Goal: Find specific page/section: Find specific page/section

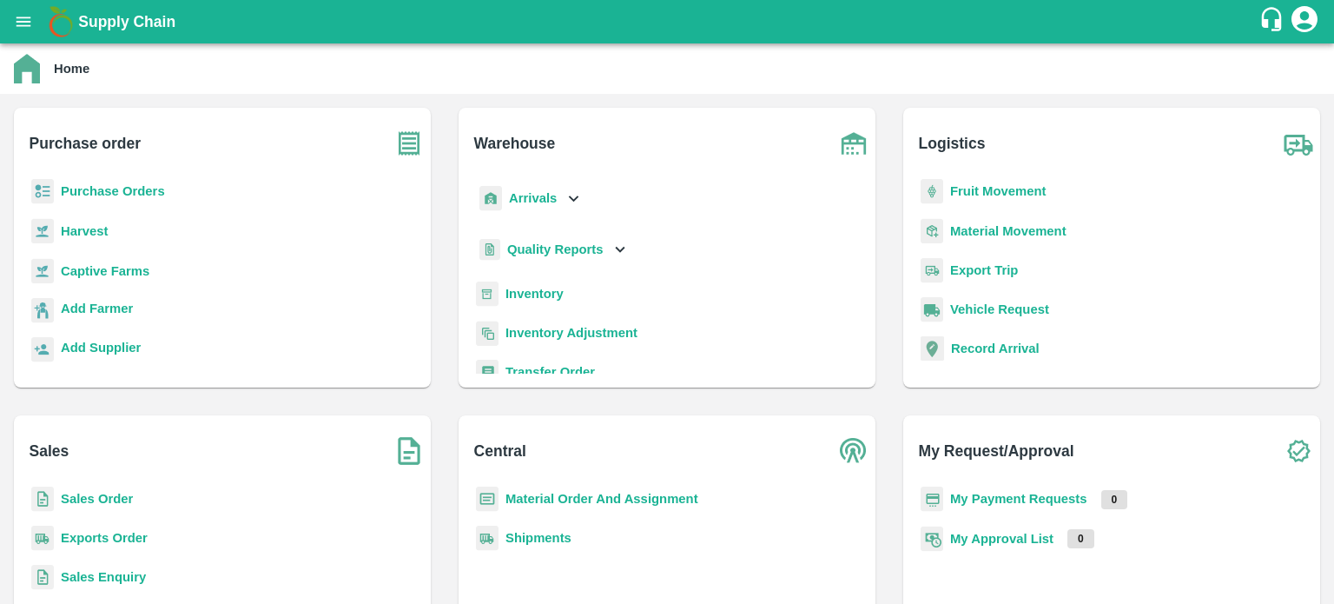
click at [87, 500] on b "Sales Order" at bounding box center [97, 499] width 72 height 14
